Goal: Entertainment & Leisure: Consume media (video, audio)

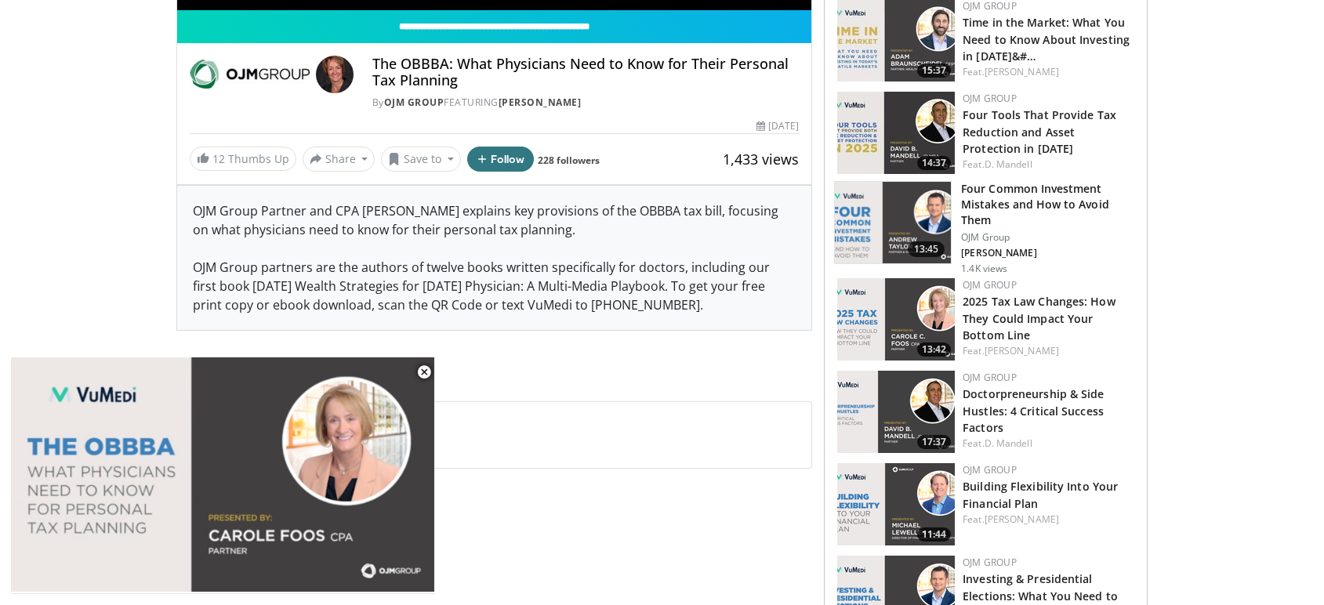
scroll to position [472, 0]
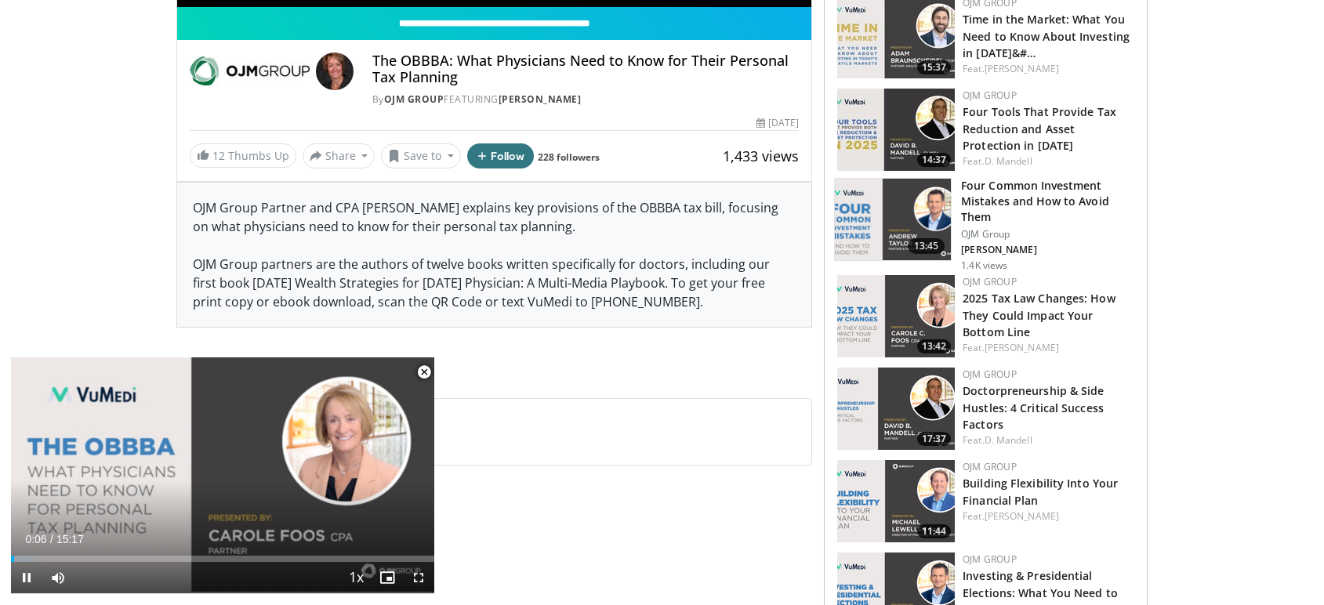
click at [426, 368] on span "Video Player" at bounding box center [423, 372] width 31 height 31
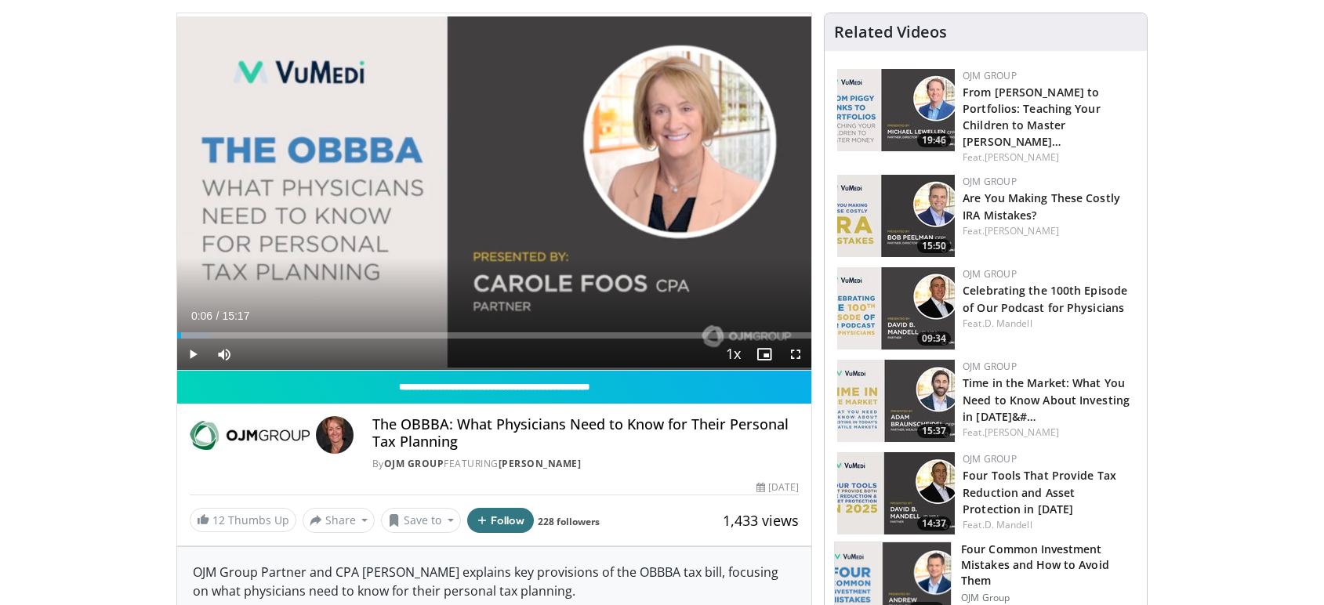
scroll to position [63, 0]
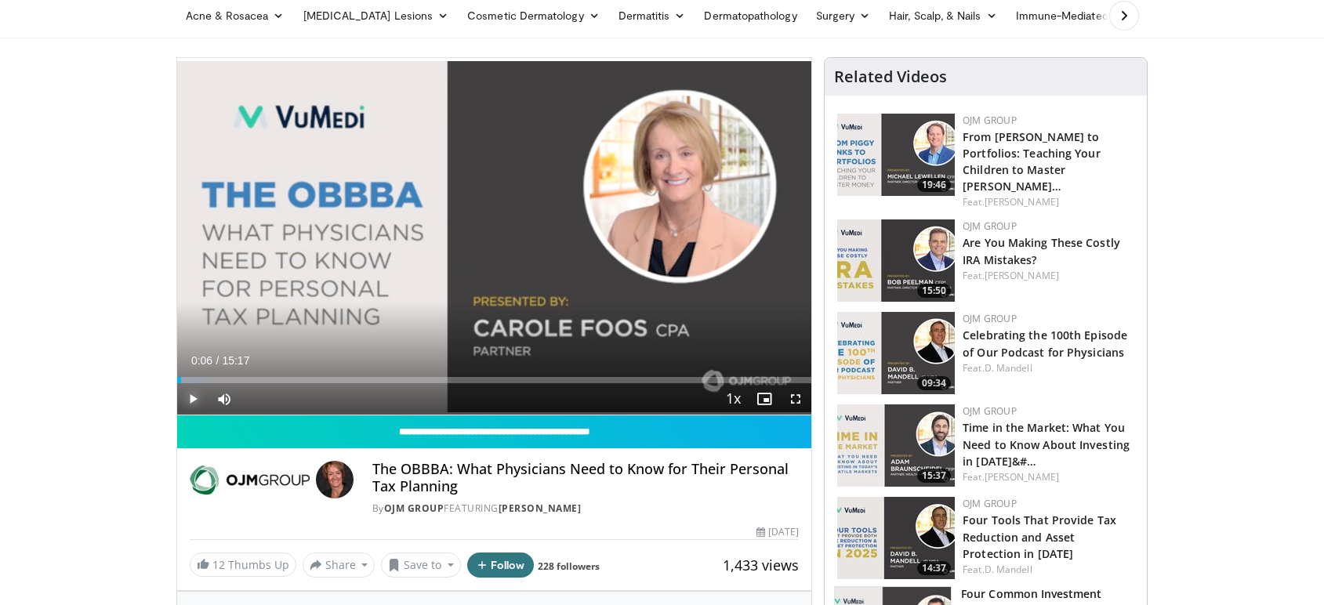
click at [194, 402] on span "Video Player" at bounding box center [192, 398] width 31 height 31
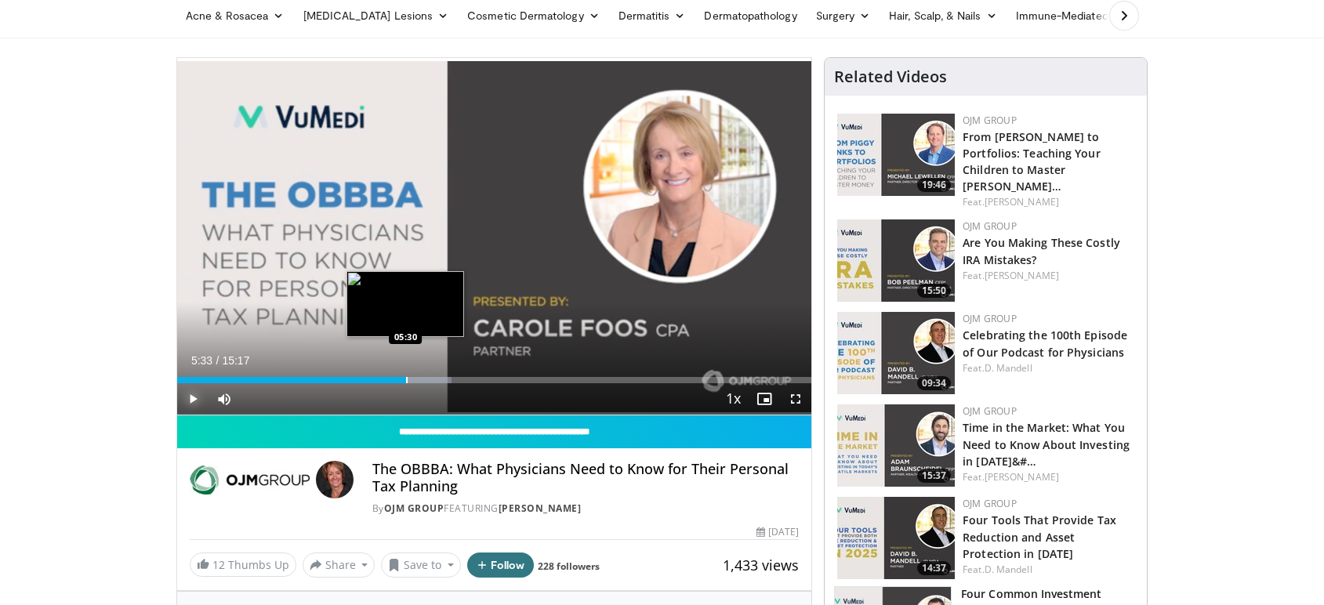
click at [407, 379] on div "Progress Bar" at bounding box center [407, 380] width 2 height 6
click at [430, 380] on div "Progress Bar" at bounding box center [431, 380] width 2 height 6
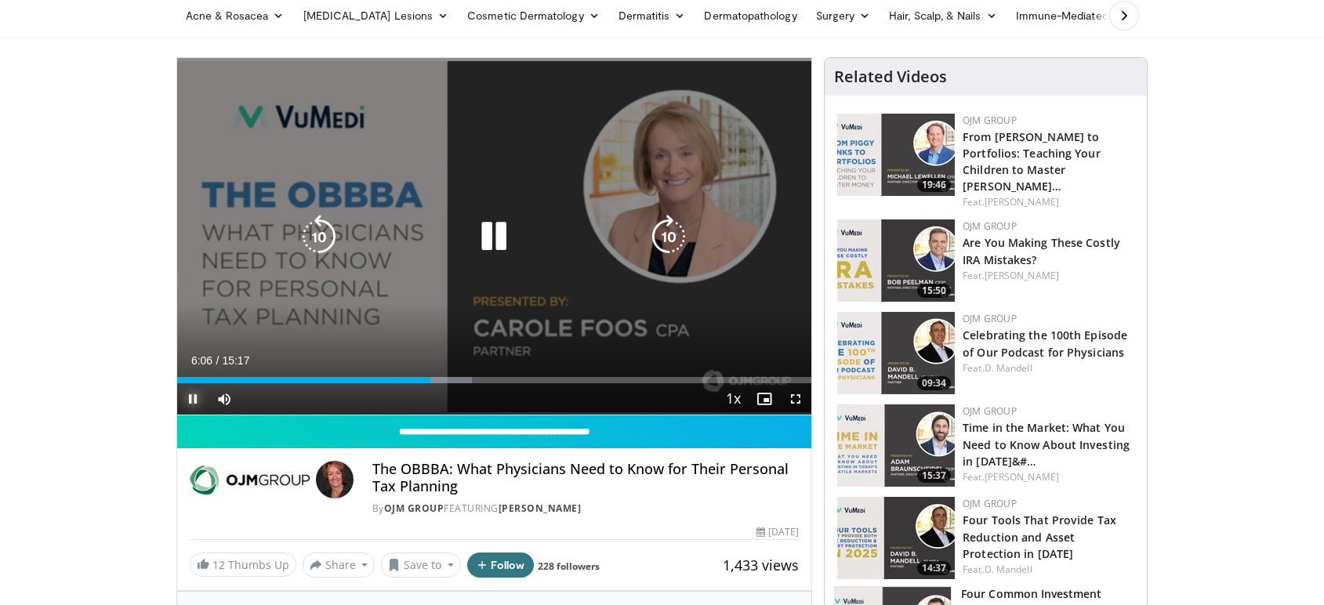
click at [446, 380] on div "Loaded : 46.49% 06:06 06:22" at bounding box center [494, 380] width 635 height 6
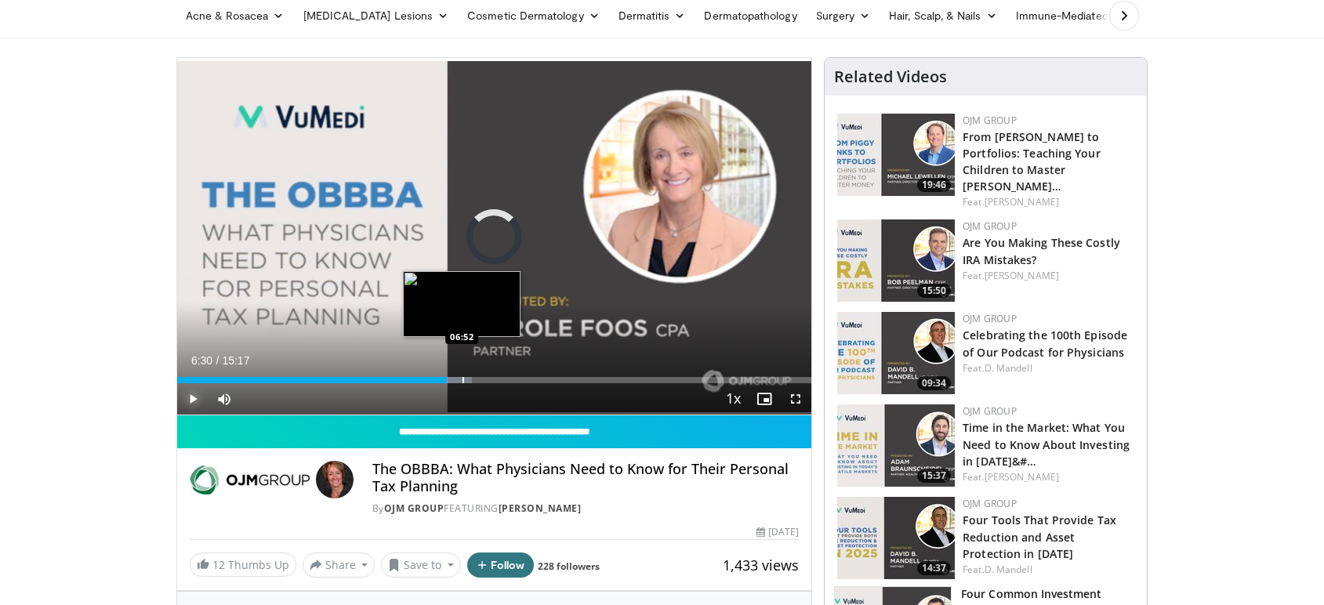
click at [464, 380] on div "Progress Bar" at bounding box center [448, 380] width 45 height 6
click at [480, 381] on div "Progress Bar" at bounding box center [481, 380] width 2 height 6
click at [489, 380] on div "Progress Bar" at bounding box center [492, 380] width 62 height 6
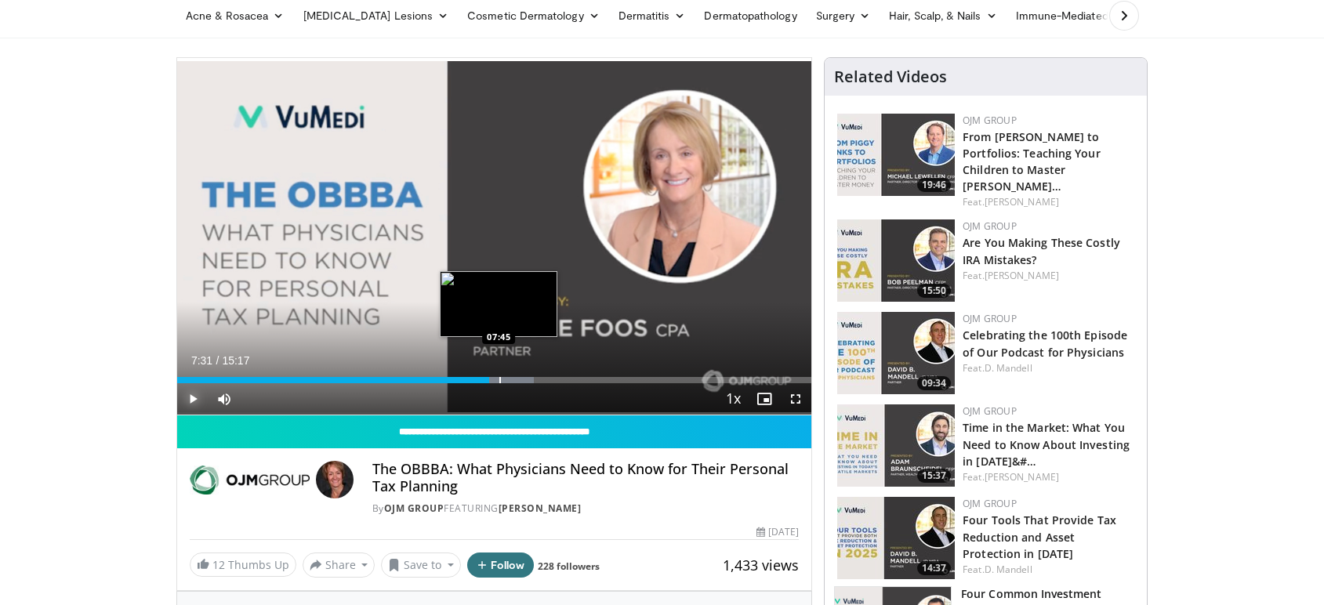
click at [499, 379] on div "Progress Bar" at bounding box center [500, 380] width 2 height 6
click at [507, 378] on div "Progress Bar" at bounding box center [507, 380] width 2 height 6
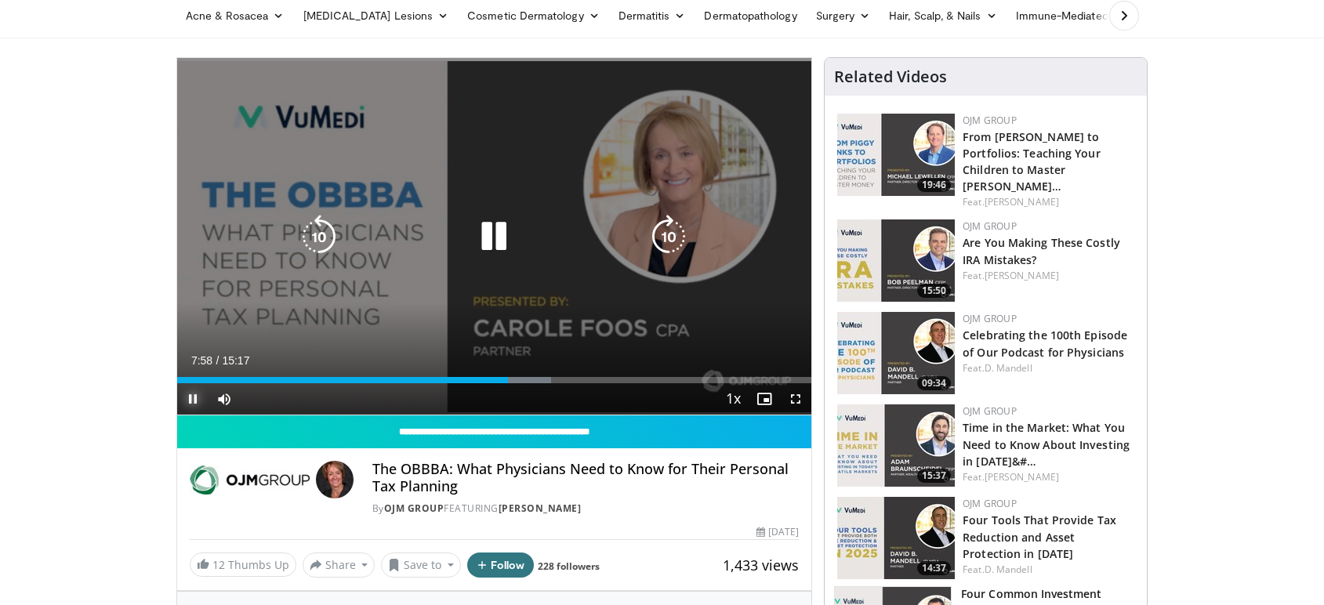
click at [520, 378] on div "Loaded : 58.92% 07:58 07:55" at bounding box center [494, 380] width 635 height 6
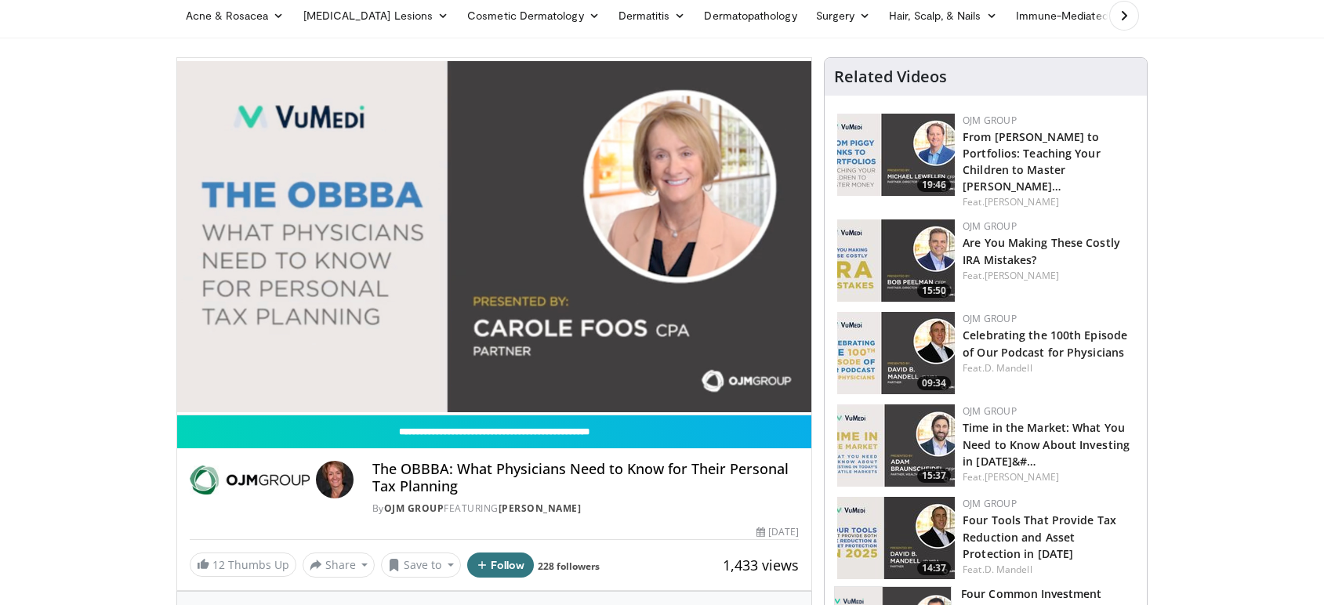
click at [546, 380] on div "10 seconds Tap to unmute" at bounding box center [494, 236] width 635 height 357
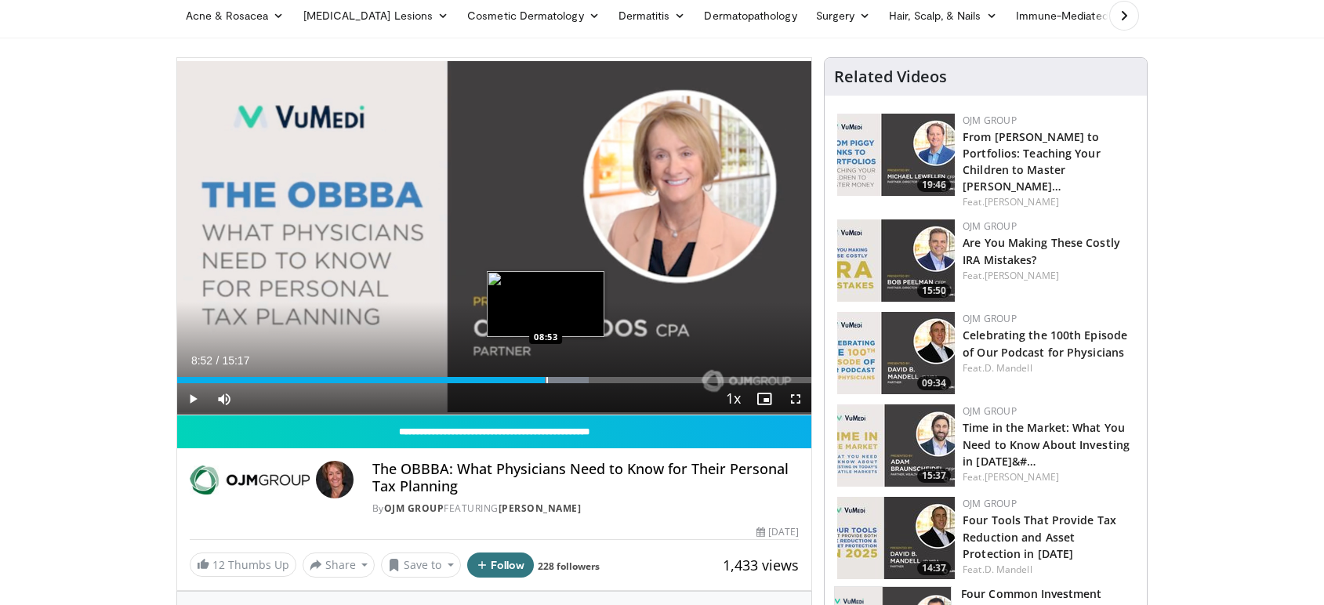
click at [546, 380] on div "Progress Bar" at bounding box center [547, 380] width 2 height 6
click at [550, 379] on div "Progress Bar" at bounding box center [551, 380] width 2 height 6
click at [192, 399] on span "Video Player" at bounding box center [192, 398] width 31 height 31
click at [601, 354] on div "Current Time 9:10 / Duration 15:17" at bounding box center [494, 361] width 635 height 14
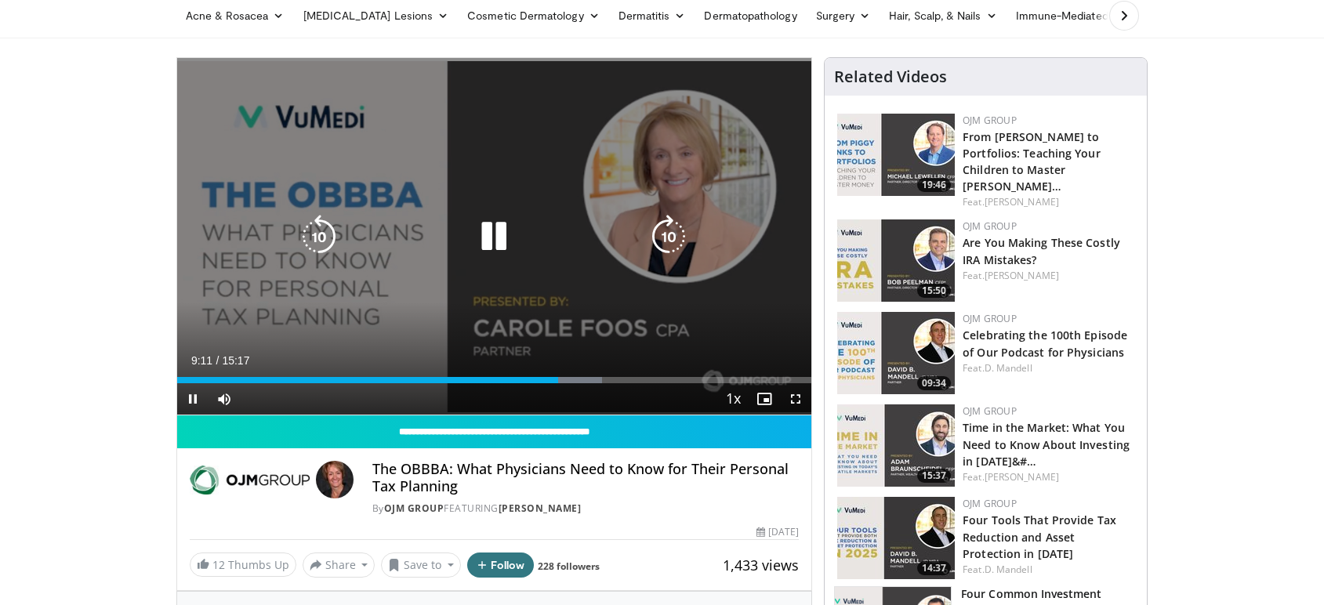
click at [617, 328] on div "10 seconds Tap to unmute" at bounding box center [494, 236] width 635 height 357
click at [492, 236] on icon "Video Player" at bounding box center [494, 237] width 44 height 44
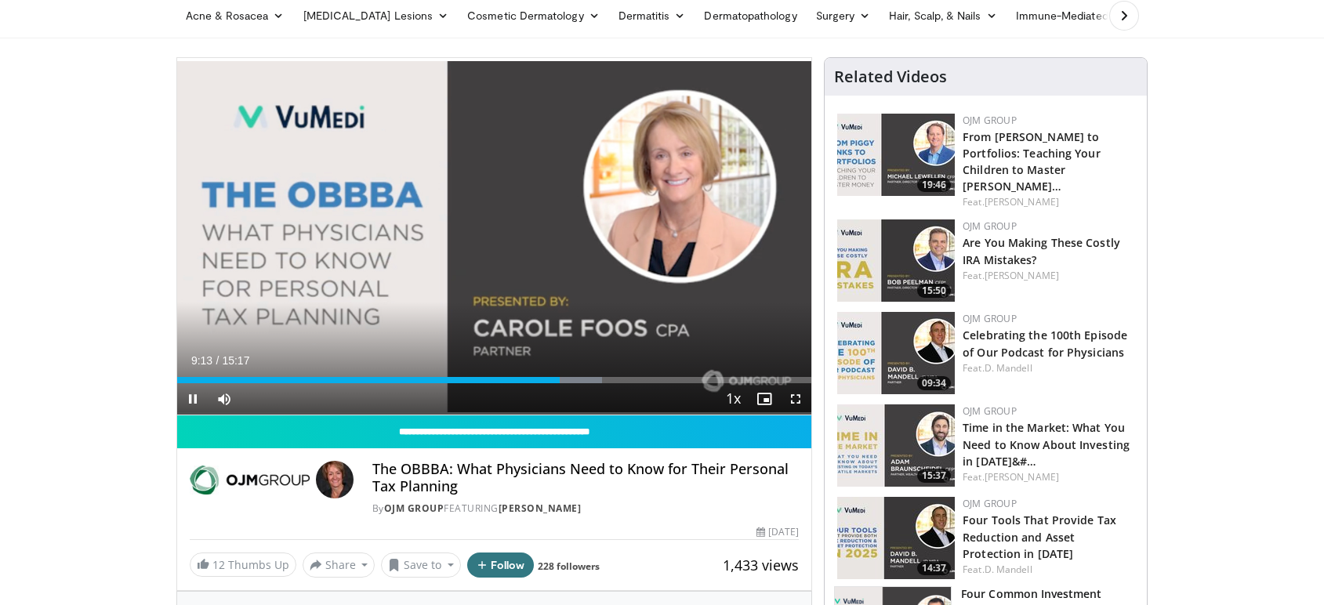
click at [470, 398] on div "Current Time 9:13 / Duration 15:17 Pause Skip Backward Skip Forward Mute 7% Loa…" at bounding box center [494, 398] width 635 height 31
click at [606, 379] on div "Progress Bar" at bounding box center [607, 380] width 2 height 6
click at [623, 383] on div "Progress Bar" at bounding box center [624, 380] width 2 height 6
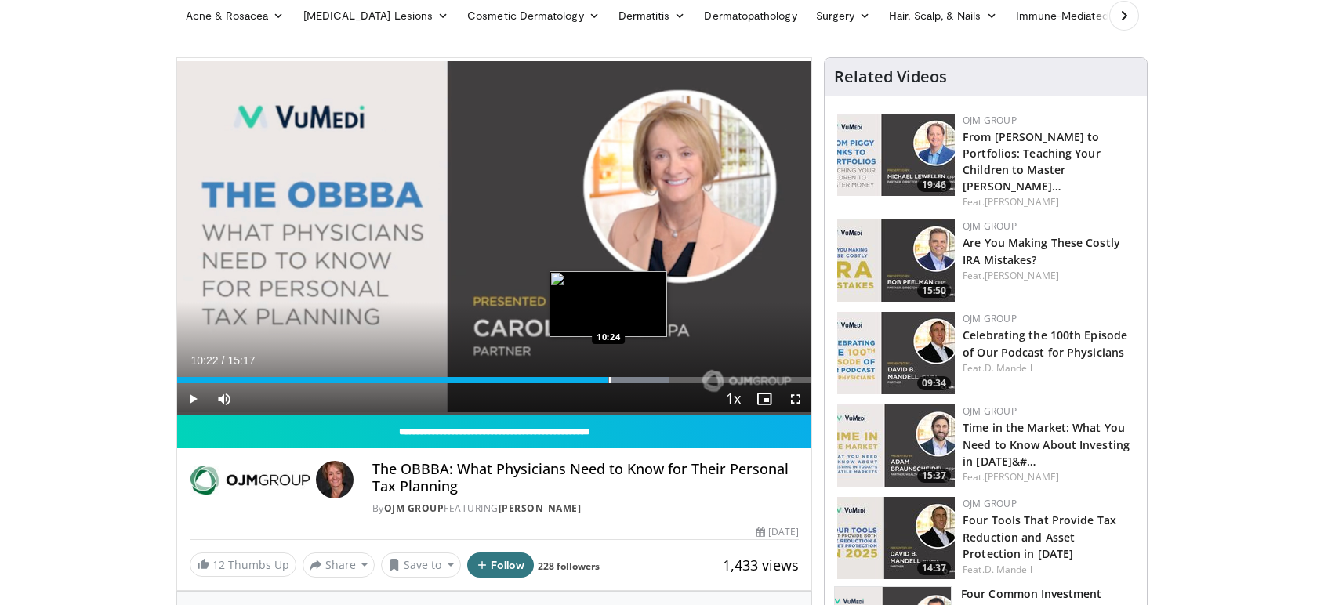
click at [609, 382] on div "Progress Bar" at bounding box center [610, 380] width 2 height 6
click at [596, 381] on div "Progress Bar" at bounding box center [597, 380] width 2 height 6
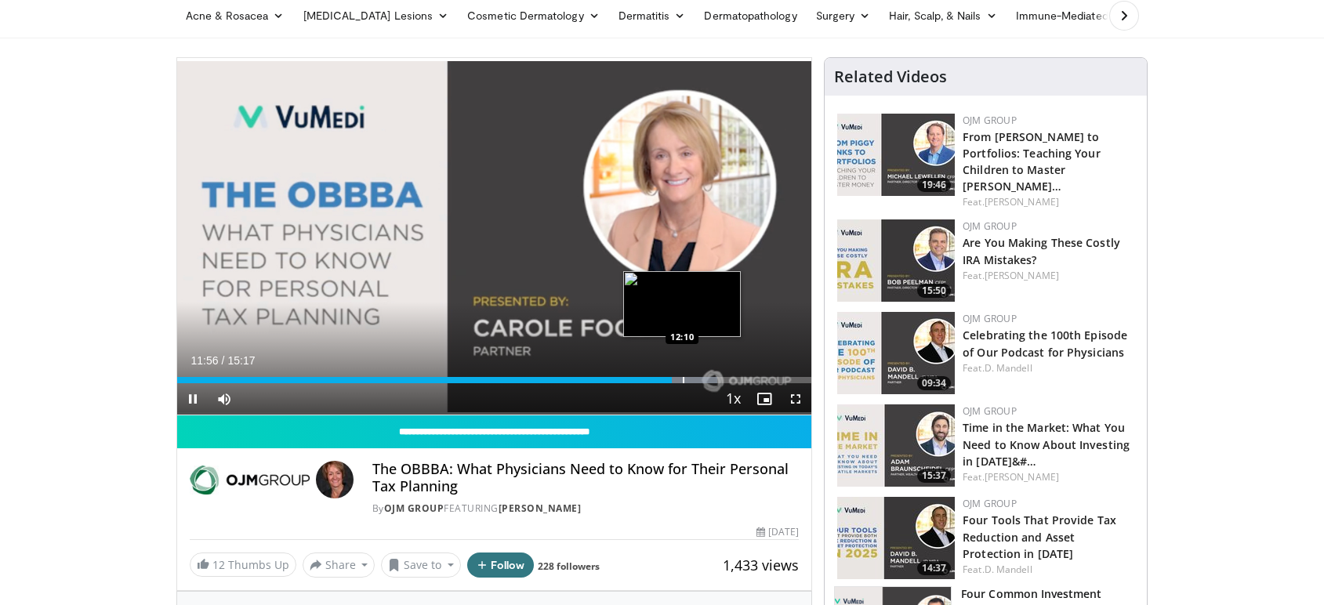
click at [683, 380] on div "Progress Bar" at bounding box center [684, 380] width 2 height 6
click at [692, 379] on div "Progress Bar" at bounding box center [693, 380] width 2 height 6
click at [709, 380] on div "Progress Bar" at bounding box center [710, 380] width 2 height 6
click at [723, 377] on div "Progress Bar" at bounding box center [724, 380] width 2 height 6
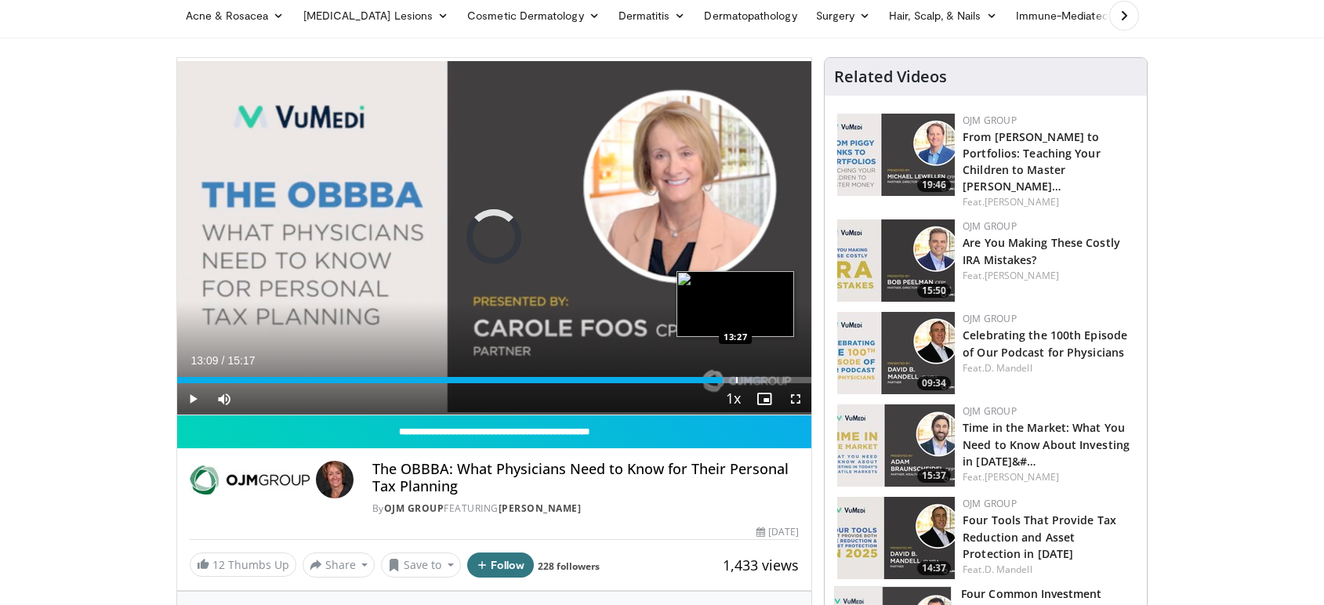
click at [737, 380] on div "Progress Bar" at bounding box center [737, 380] width 2 height 6
click at [752, 380] on div "Progress Bar" at bounding box center [753, 380] width 2 height 6
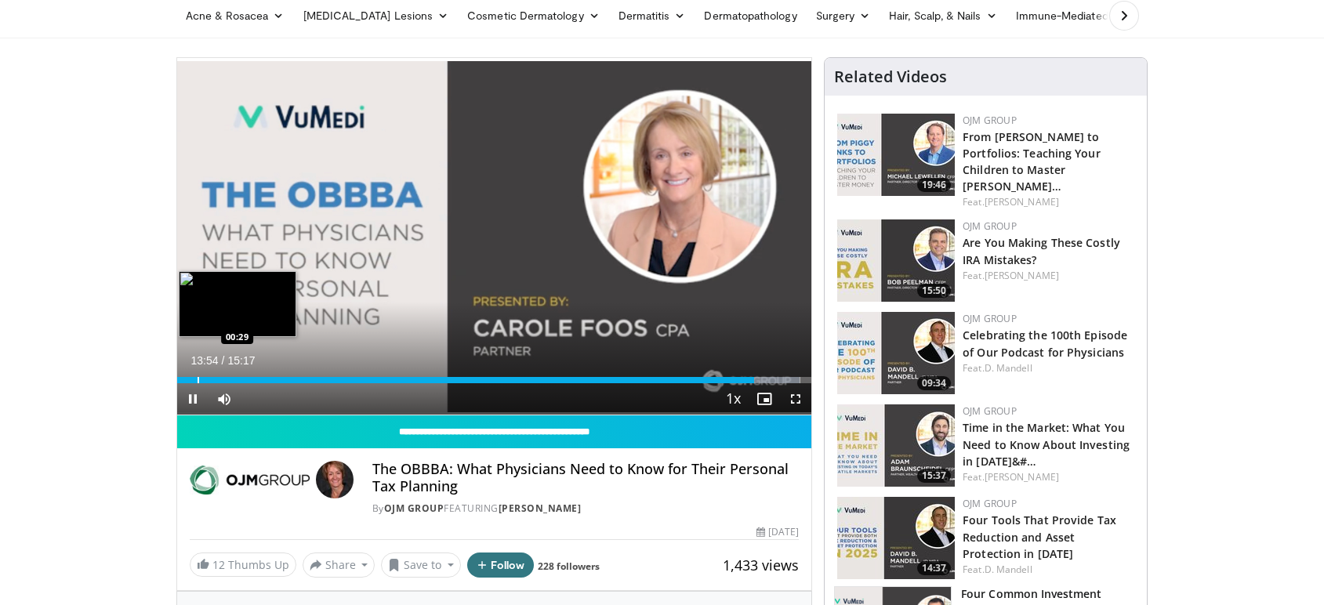
click at [198, 379] on div "Progress Bar" at bounding box center [199, 380] width 2 height 6
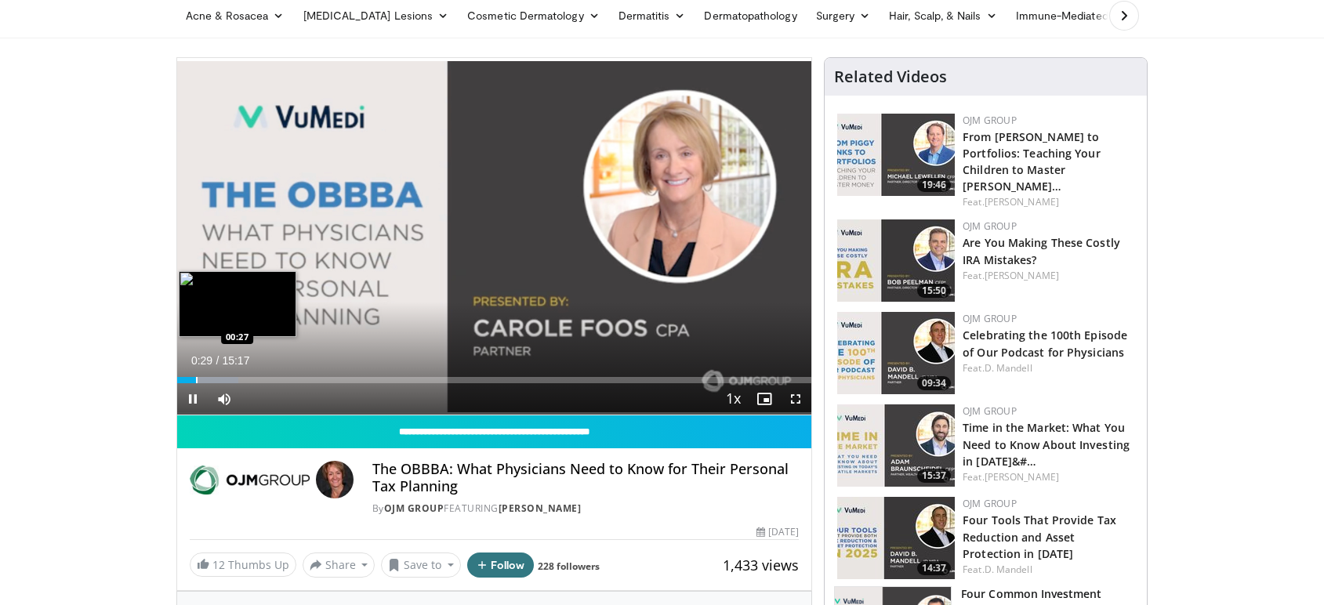
click at [194, 379] on div "Loaded : 9.72% 00:29 00:27" at bounding box center [494, 380] width 635 height 6
click at [203, 380] on div "Progress Bar" at bounding box center [204, 380] width 2 height 6
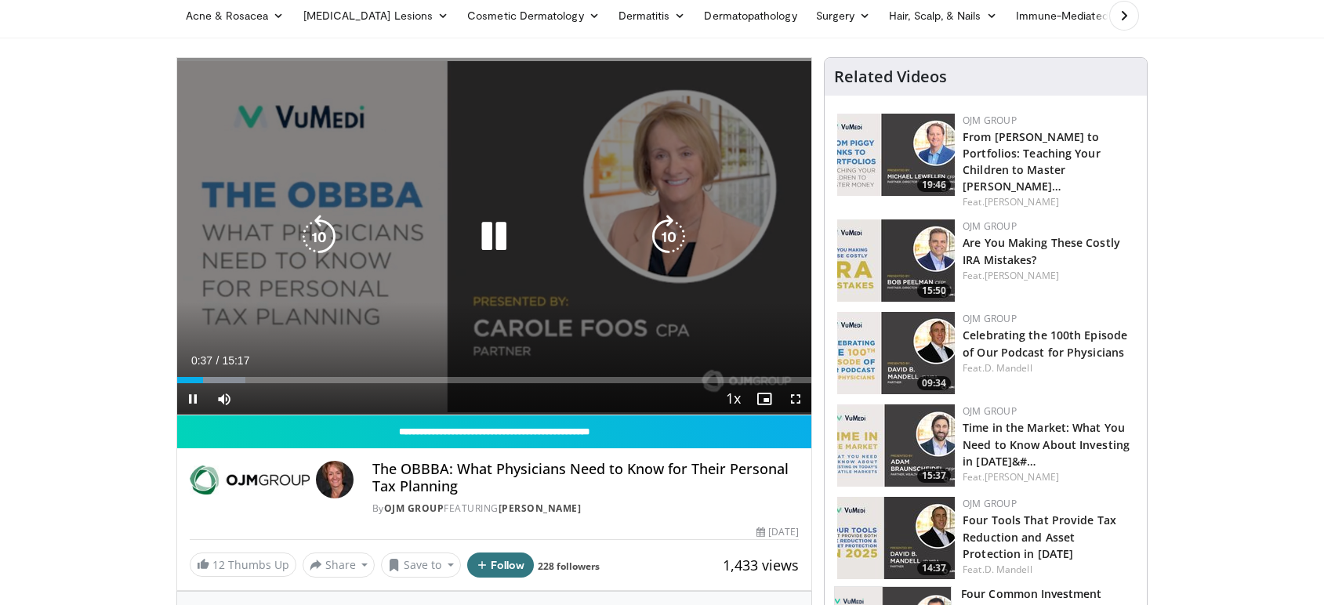
click at [193, 381] on div "00:37" at bounding box center [190, 380] width 26 height 6
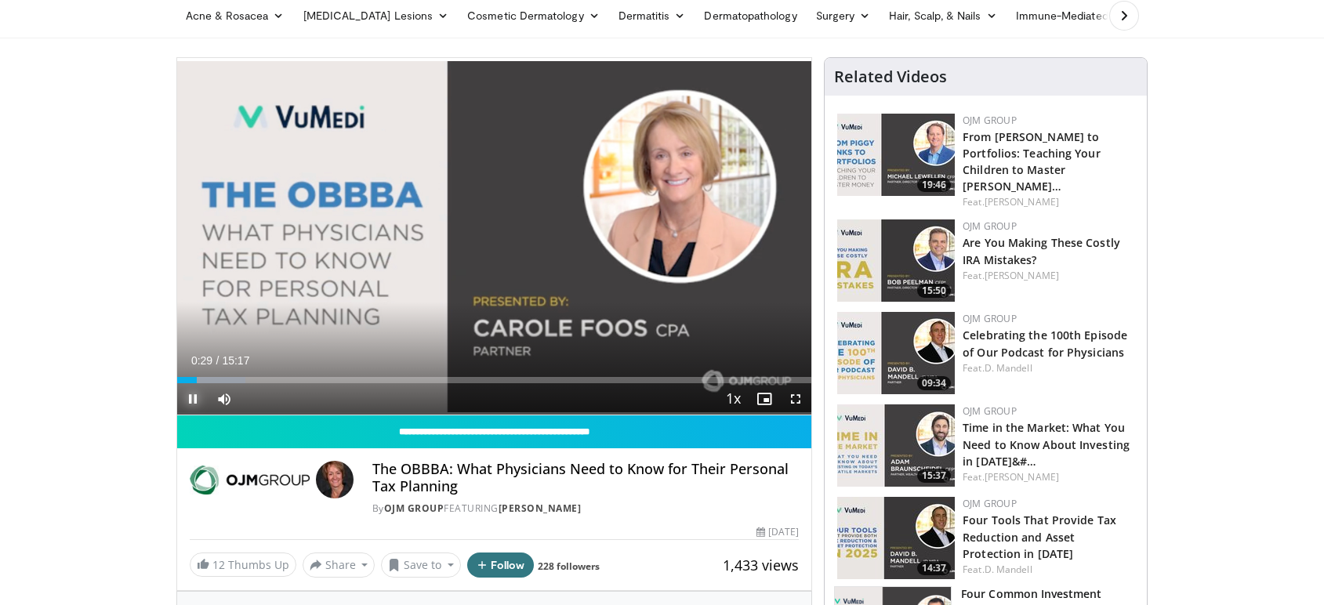
click at [192, 398] on span "Video Player" at bounding box center [192, 398] width 31 height 31
click at [193, 398] on span "Video Player" at bounding box center [192, 398] width 31 height 31
click at [194, 383] on div "Progress Bar" at bounding box center [195, 380] width 2 height 6
click at [190, 397] on span "Video Player" at bounding box center [192, 398] width 31 height 31
click at [198, 383] on div "Progress Bar" at bounding box center [199, 380] width 2 height 6
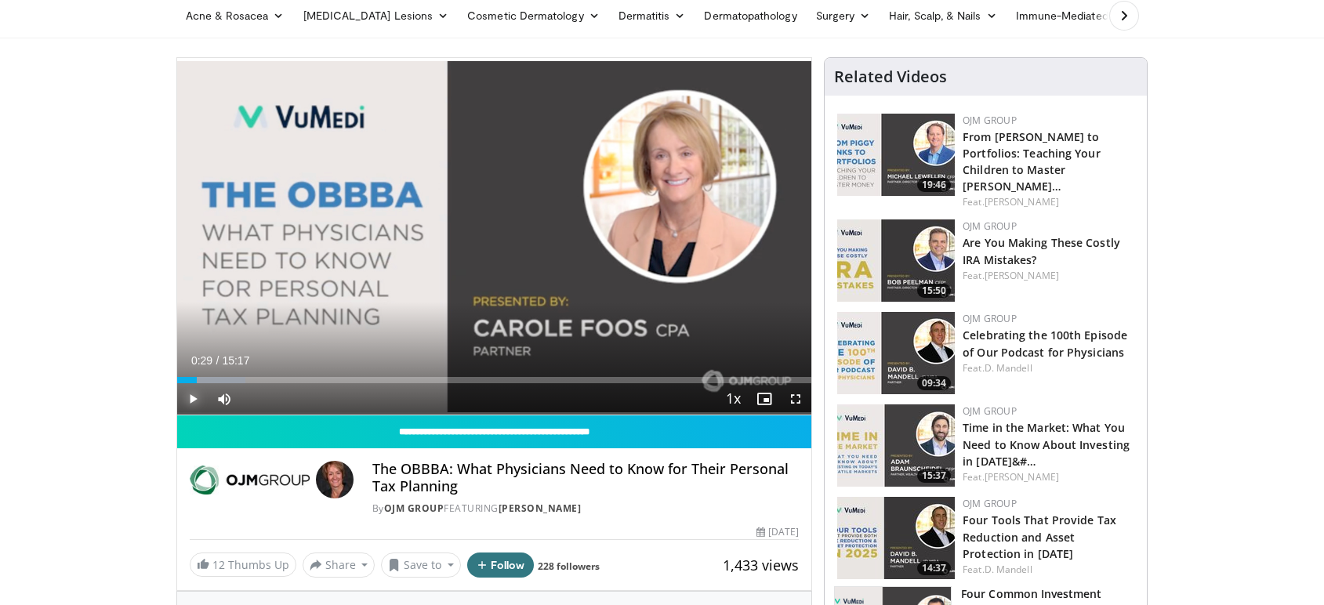
click at [190, 400] on span "Video Player" at bounding box center [192, 398] width 31 height 31
click at [192, 399] on video-js "**********" at bounding box center [494, 236] width 635 height 357
click at [193, 399] on span "Video Player" at bounding box center [192, 398] width 31 height 31
